Goal: Browse casually: Explore the website without a specific task or goal

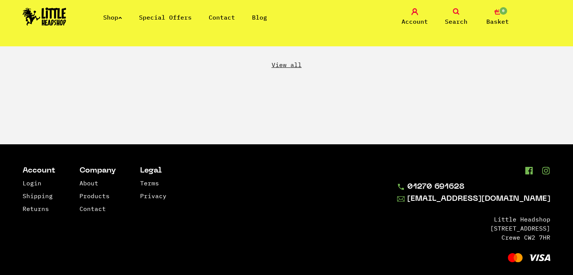
scroll to position [1459, 0]
click at [122, 16] on icon at bounding box center [120, 17] width 4 height 3
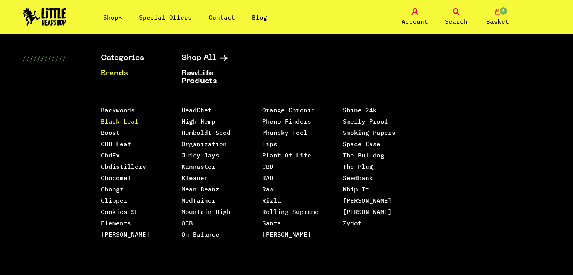
click at [119, 119] on link "Black Leaf" at bounding box center [120, 121] width 38 height 8
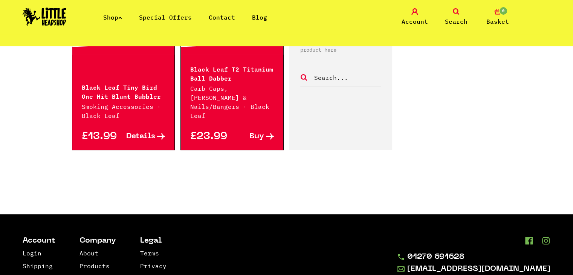
scroll to position [322, 0]
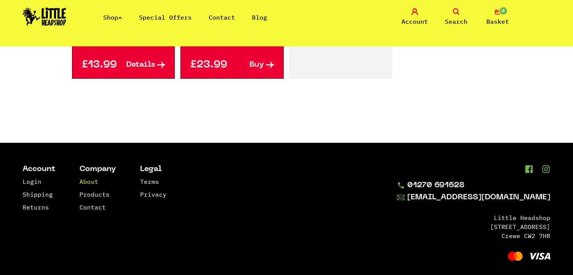
click at [90, 178] on link "About" at bounding box center [88, 182] width 19 height 8
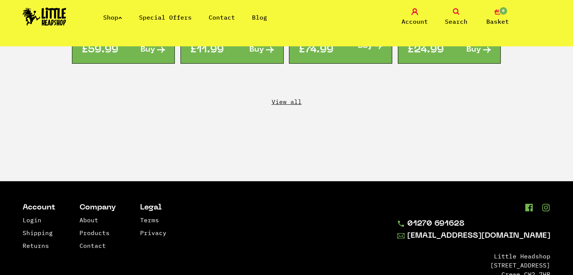
scroll to position [1459, 0]
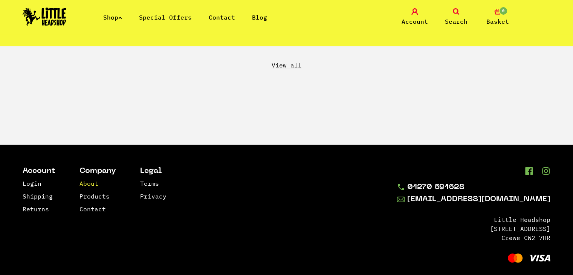
click at [89, 180] on link "About" at bounding box center [88, 184] width 19 height 8
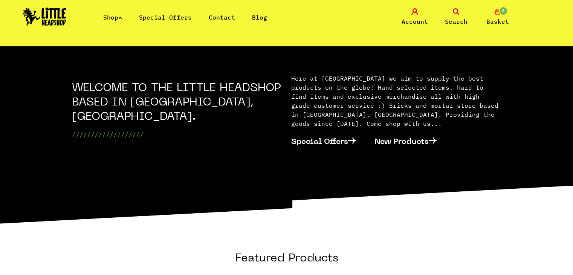
scroll to position [281, 0]
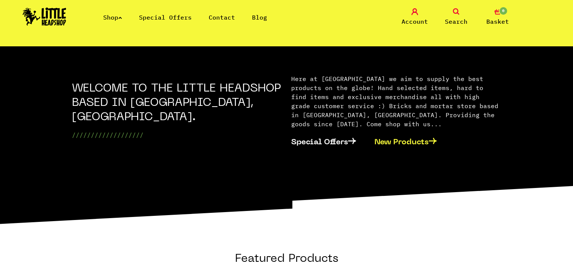
click at [382, 133] on link "New Products" at bounding box center [410, 141] width 72 height 23
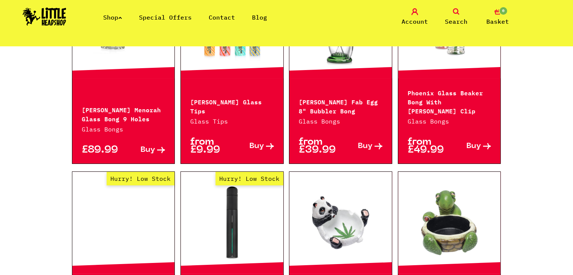
scroll to position [494, 0]
